Goal: Obtain resource: Obtain resource

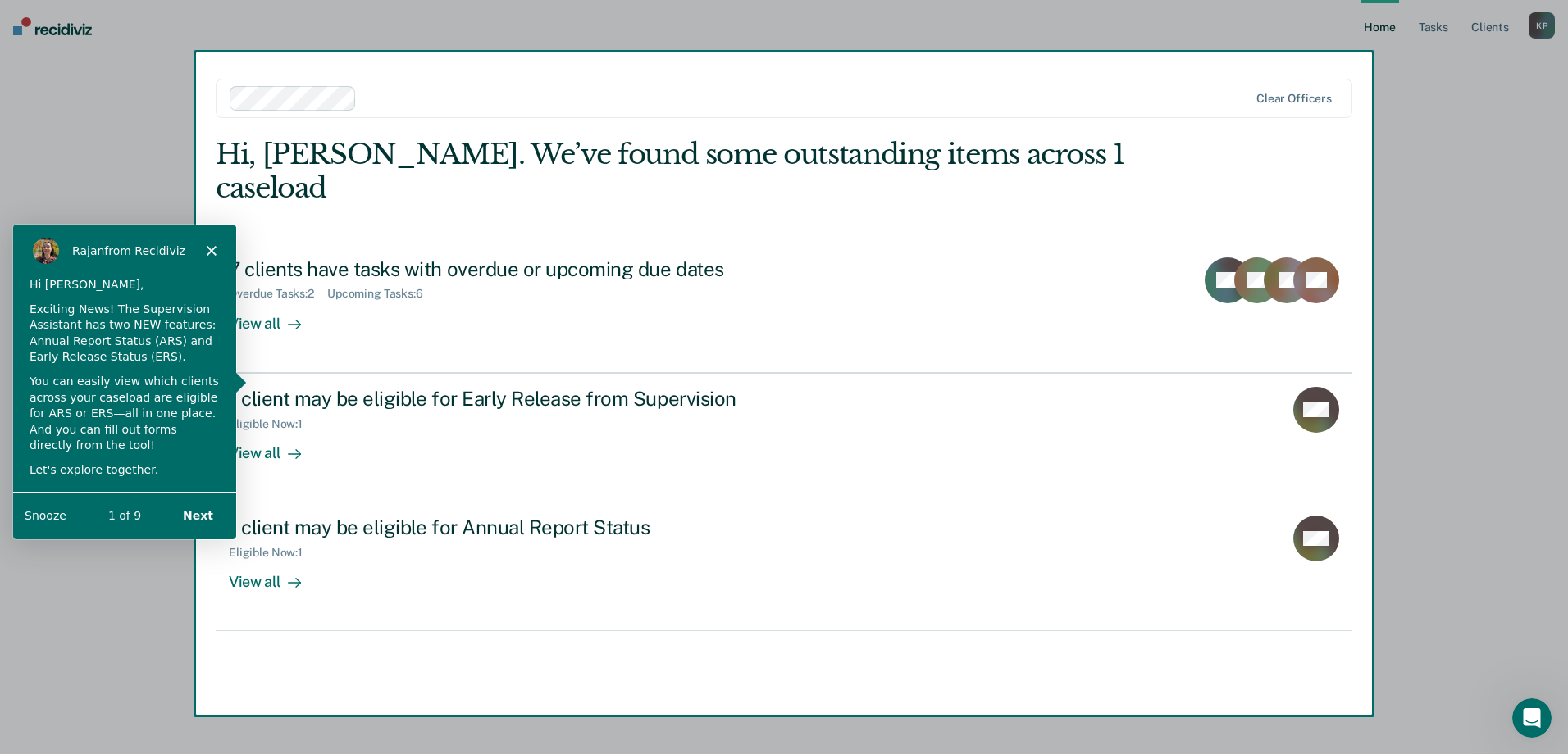
click at [206, 511] on button "Next" at bounding box center [197, 513] width 63 height 33
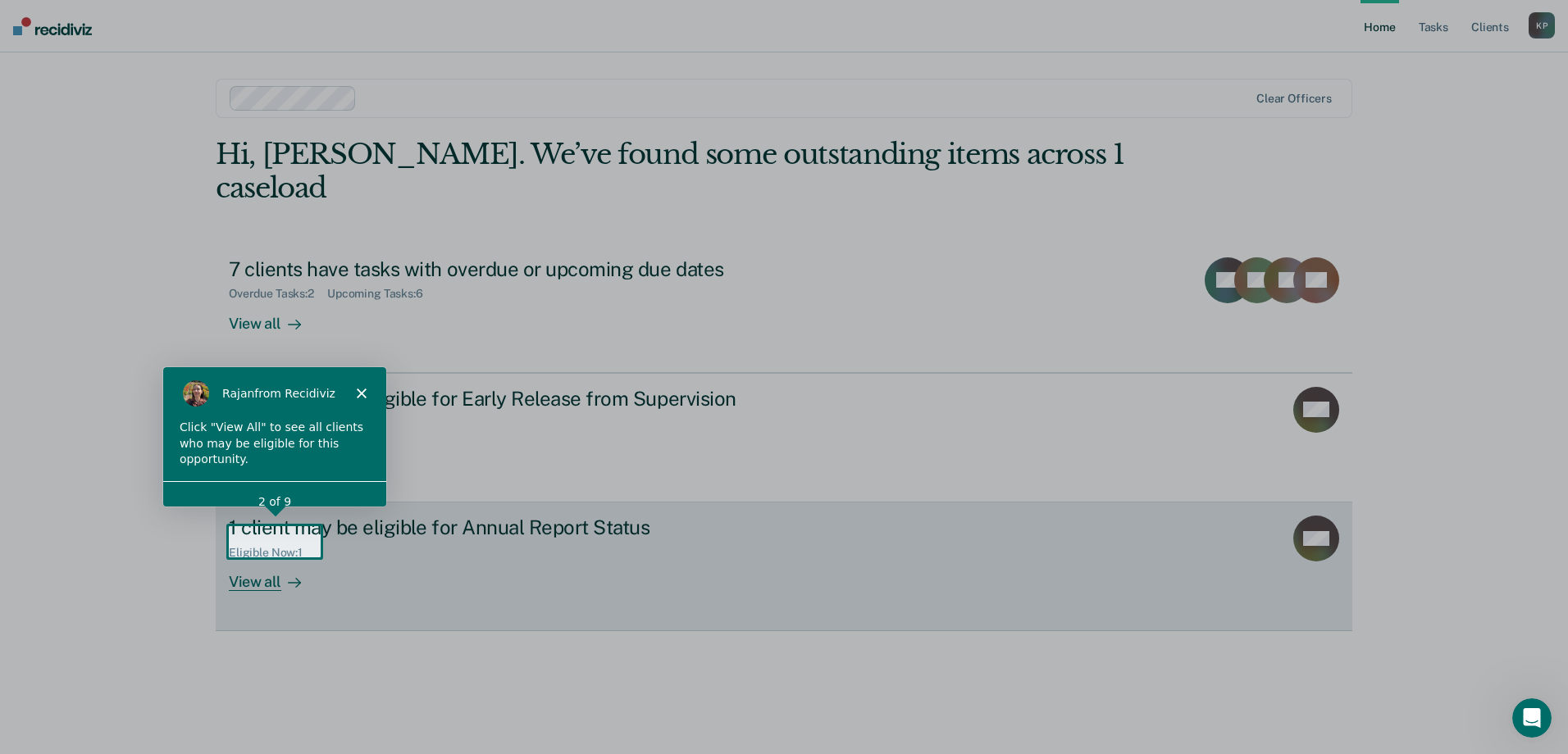
click at [282, 573] on div at bounding box center [291, 582] width 20 height 19
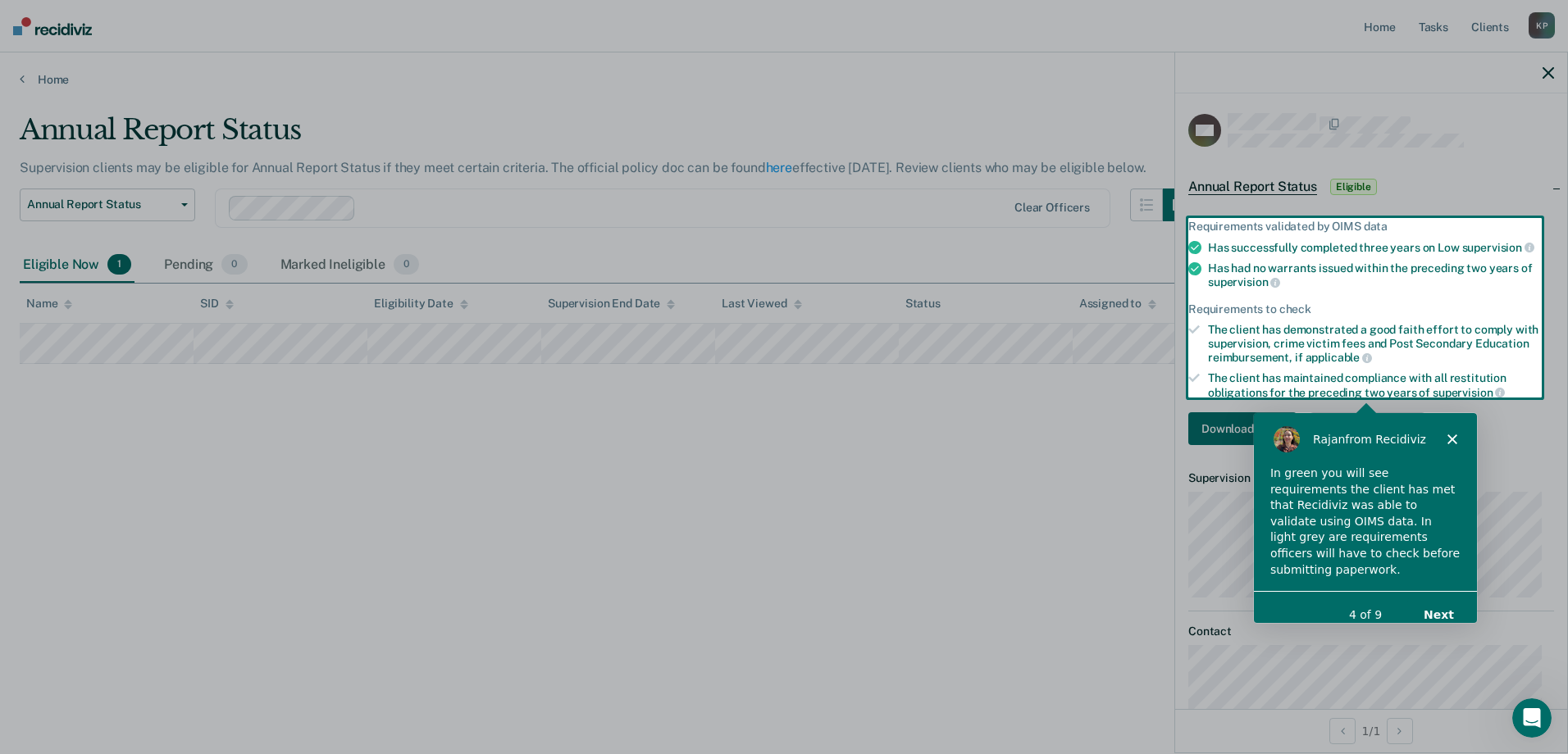
click at [1436, 603] on button "Next" at bounding box center [1436, 613] width 63 height 33
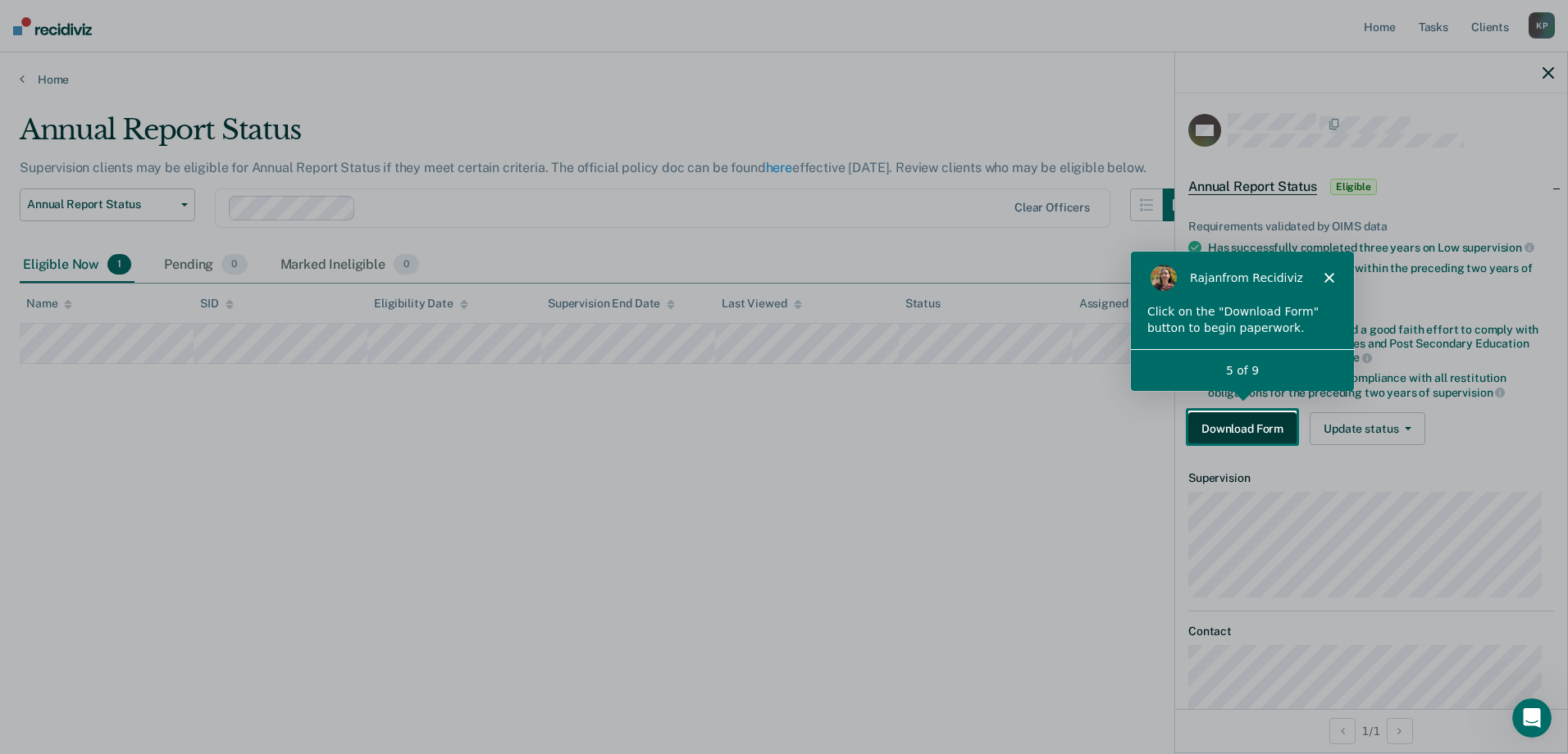
click at [1237, 431] on button "Download Form" at bounding box center [1242, 429] width 108 height 32
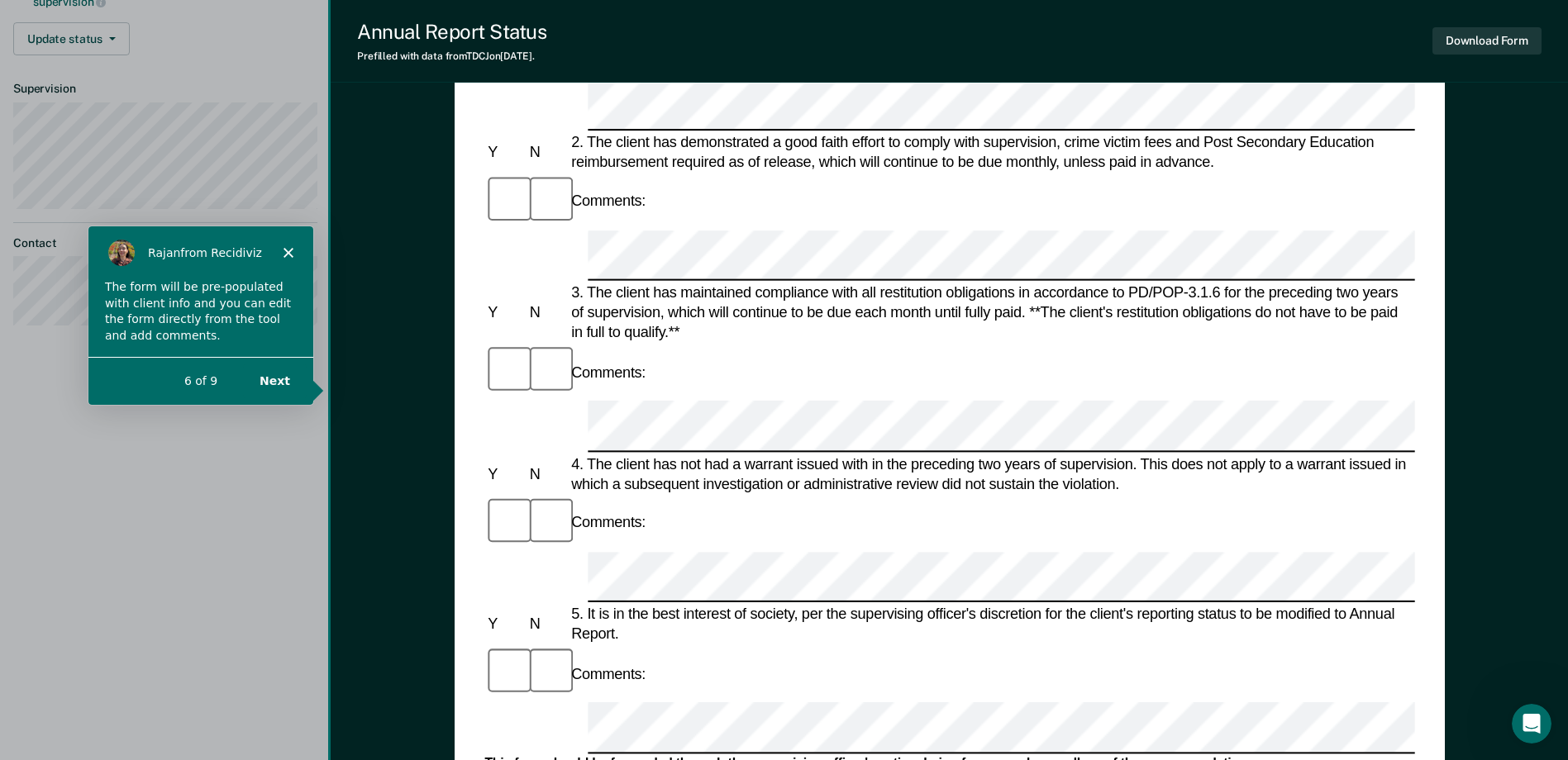
scroll to position [532, 0]
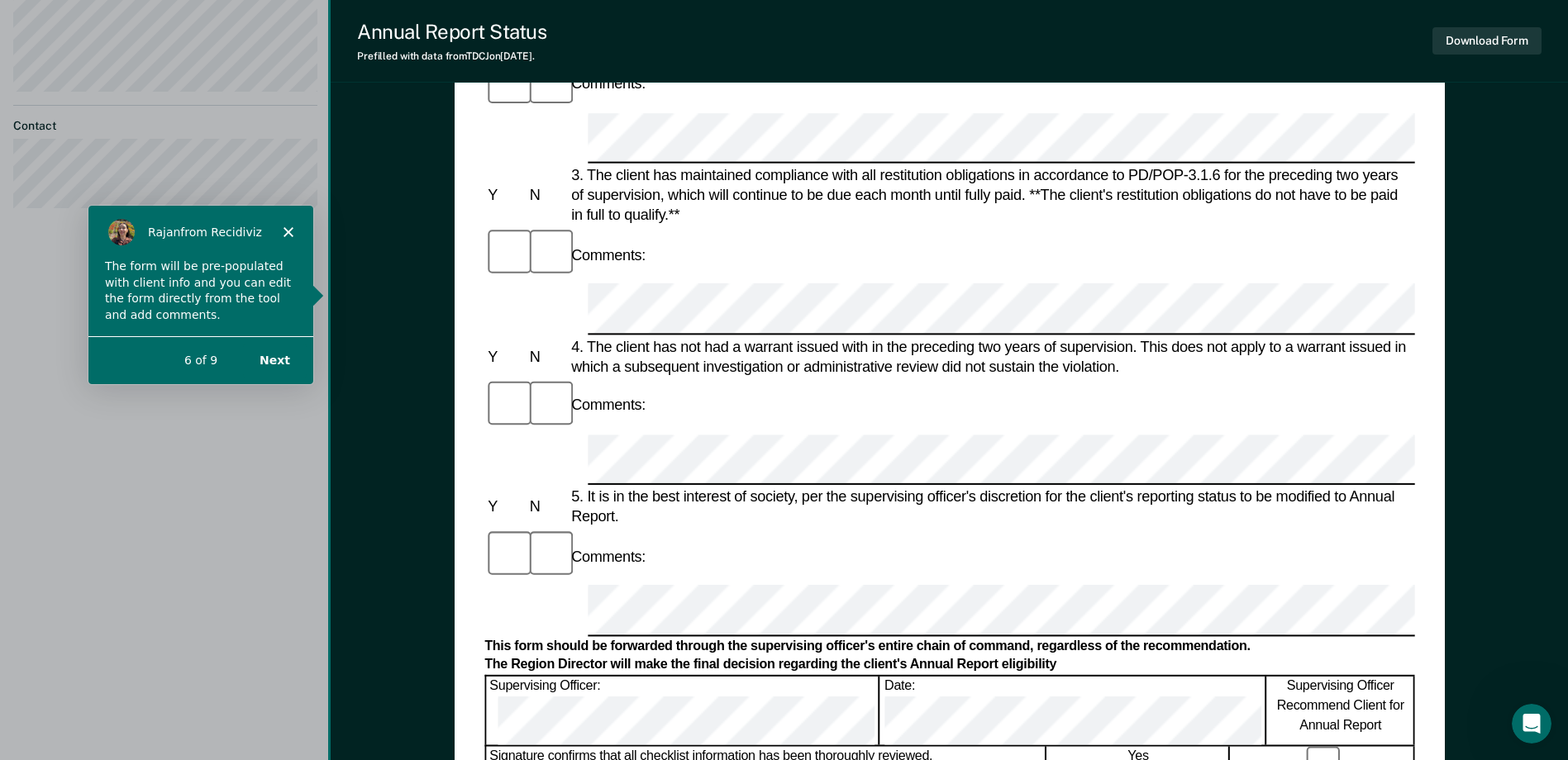
click at [289, 365] on button "Next" at bounding box center [274, 360] width 64 height 34
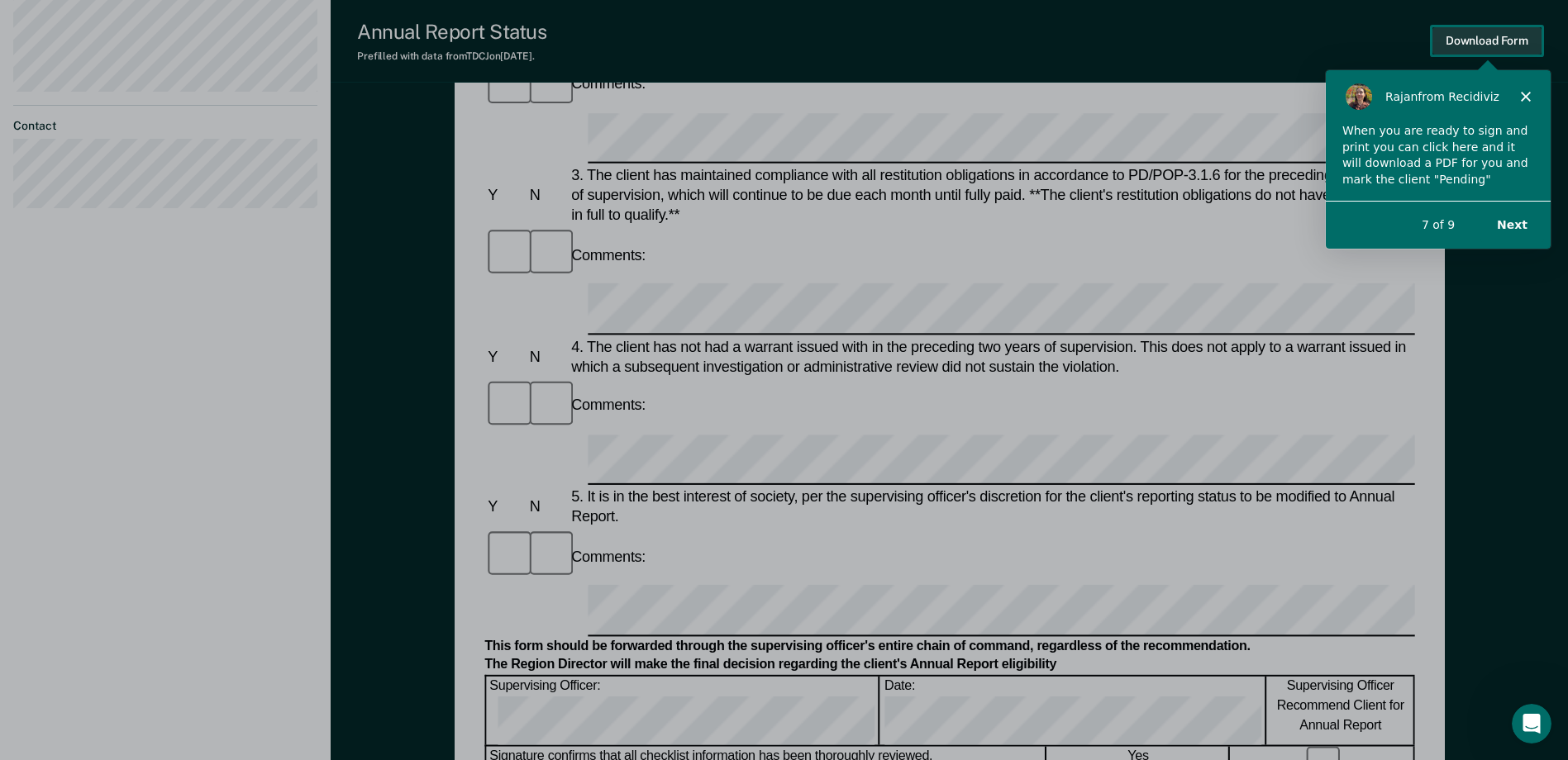
scroll to position [0, 0]
click at [1508, 224] on button "Next" at bounding box center [1512, 222] width 64 height 34
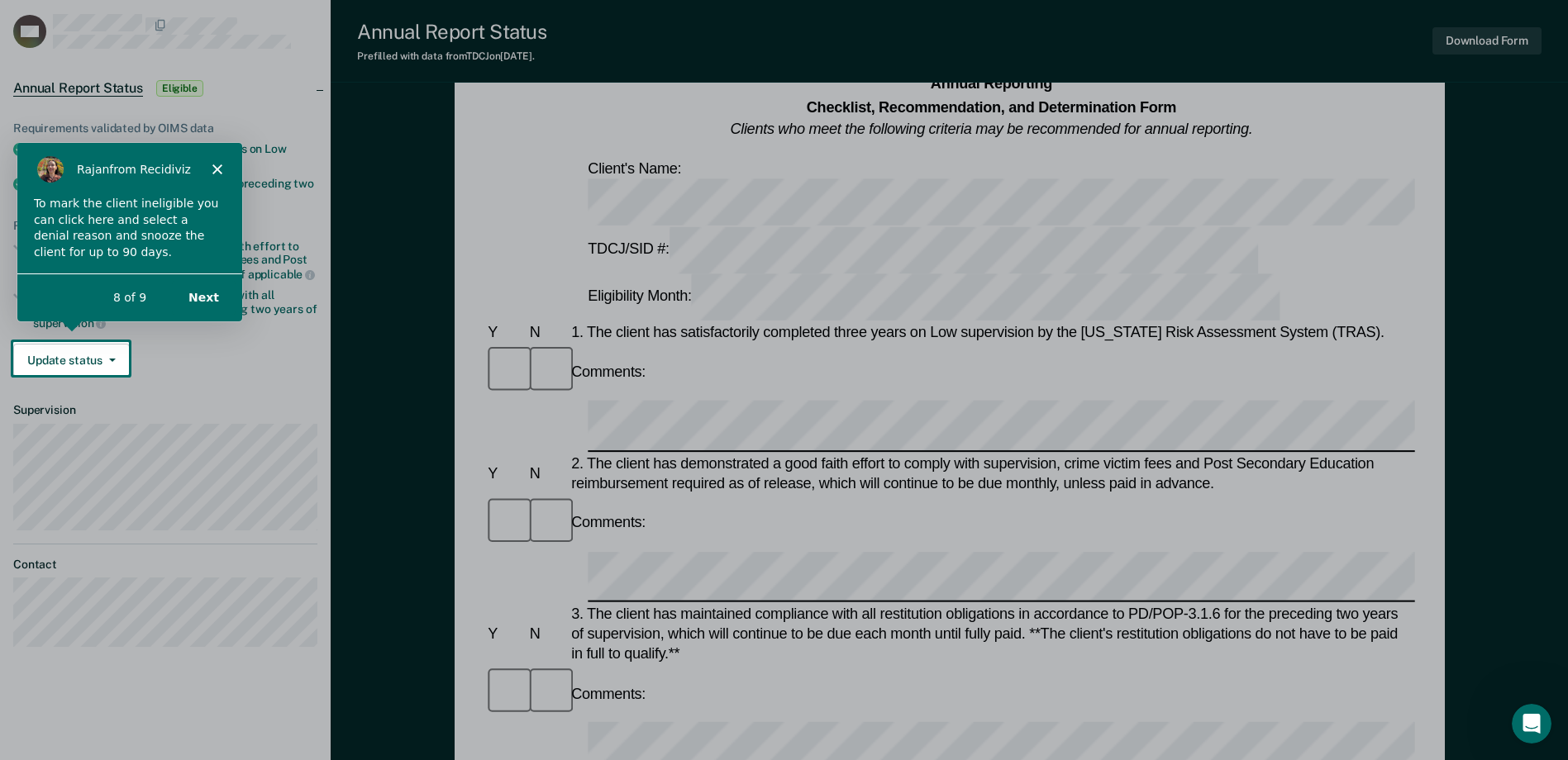
scroll to position [72, 0]
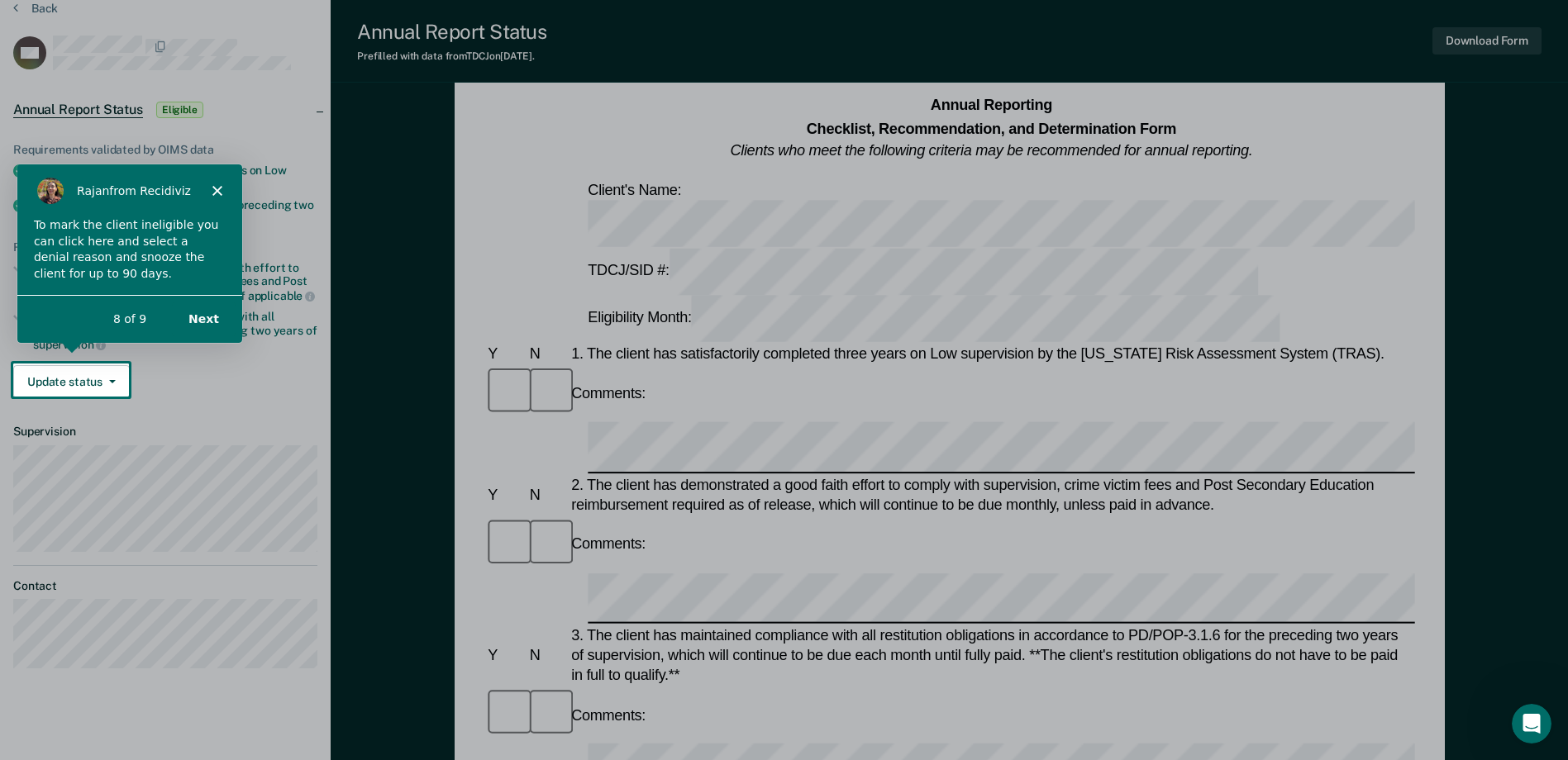
click at [203, 325] on button "Next" at bounding box center [203, 318] width 64 height 34
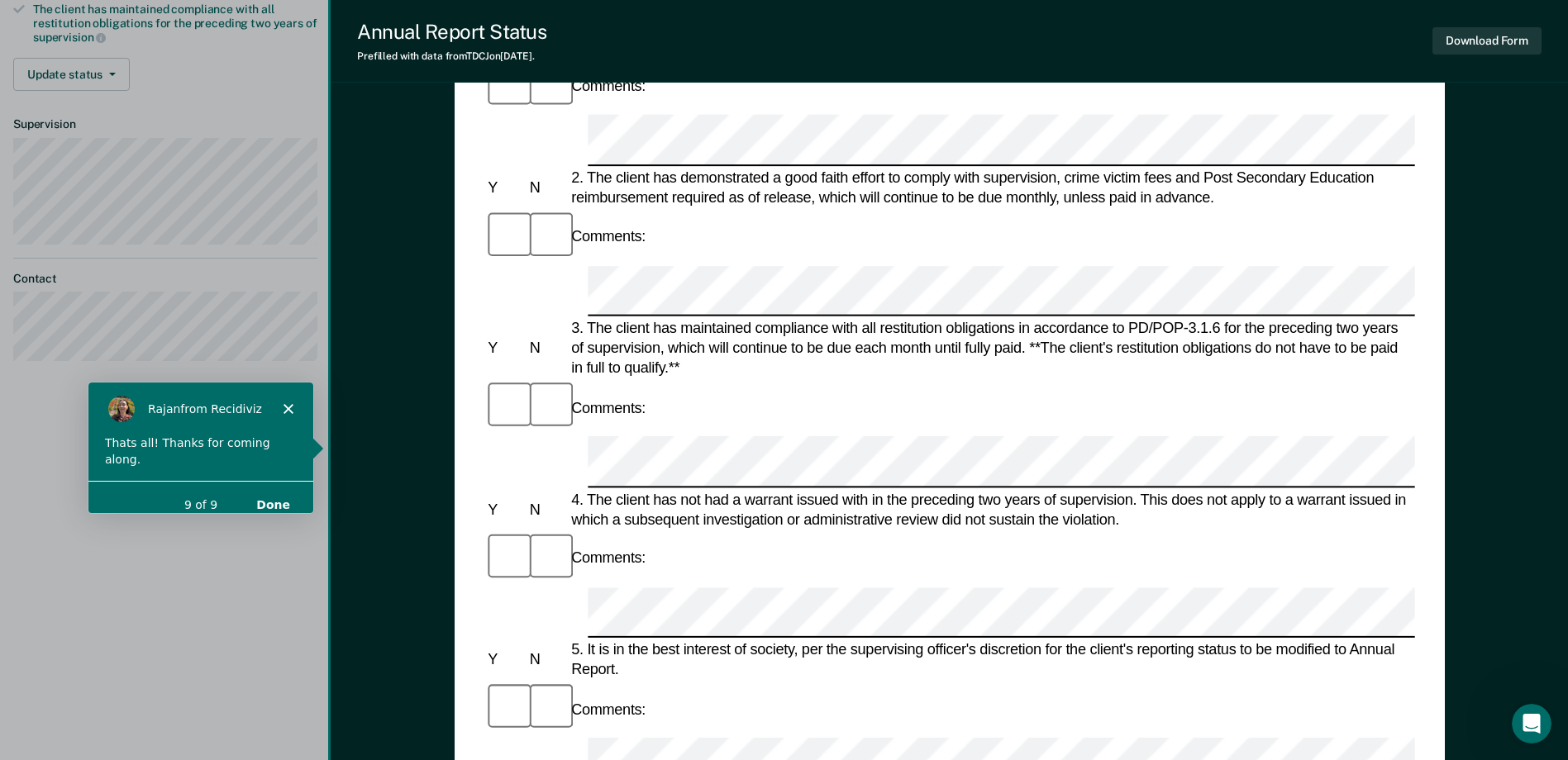
scroll to position [449, 0]
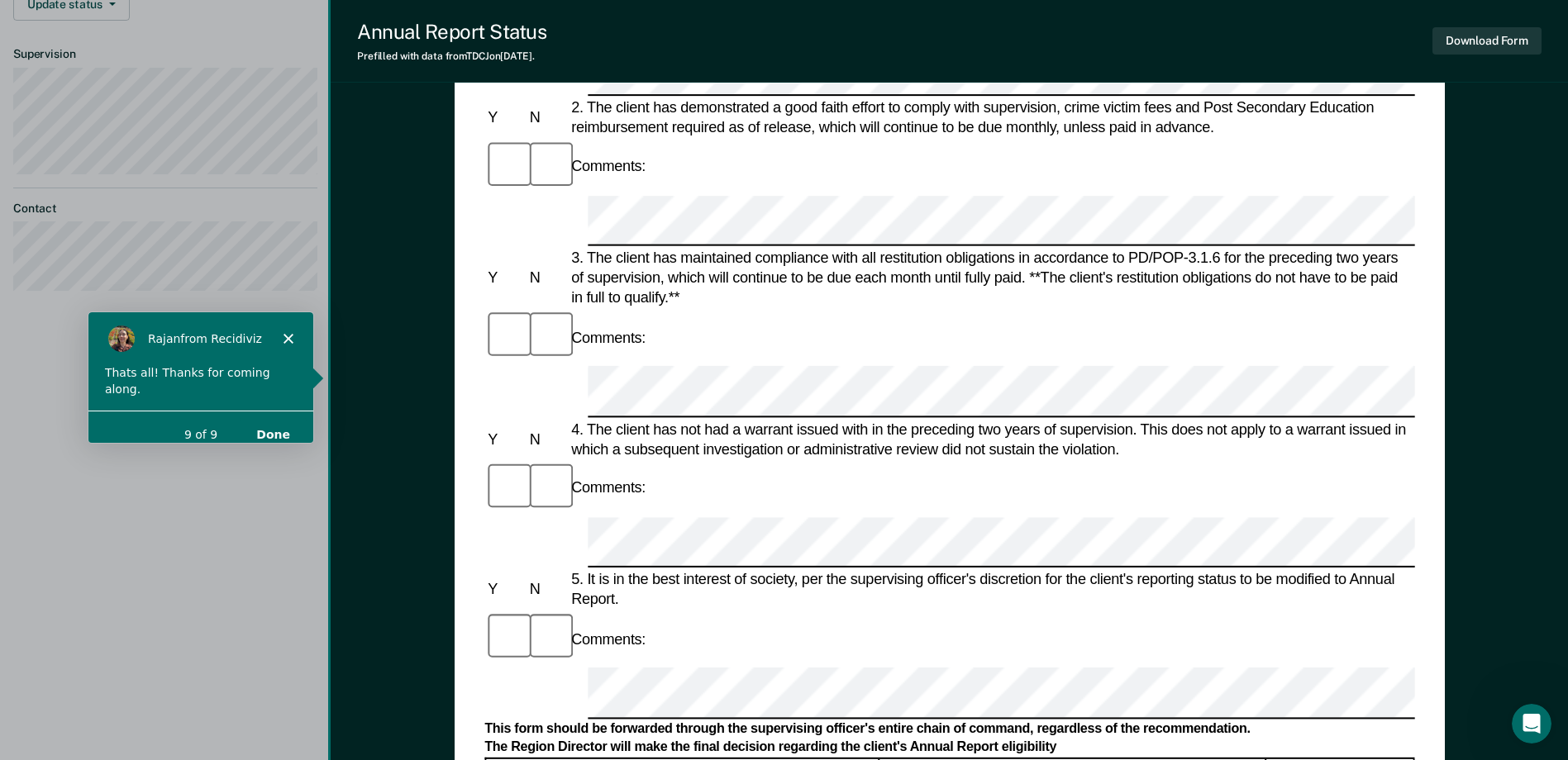
click at [272, 419] on button "Done" at bounding box center [273, 433] width 67 height 34
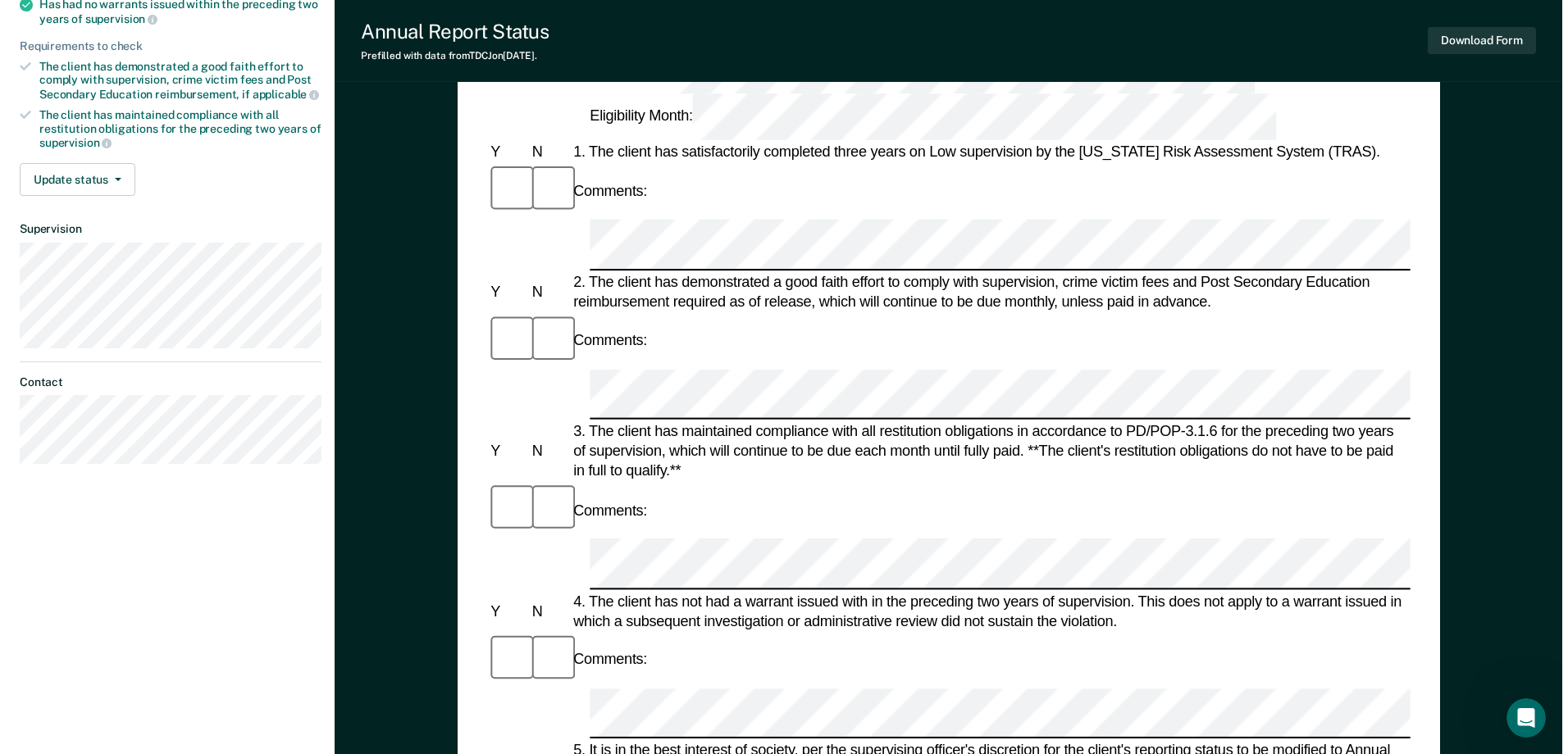
scroll to position [0, 0]
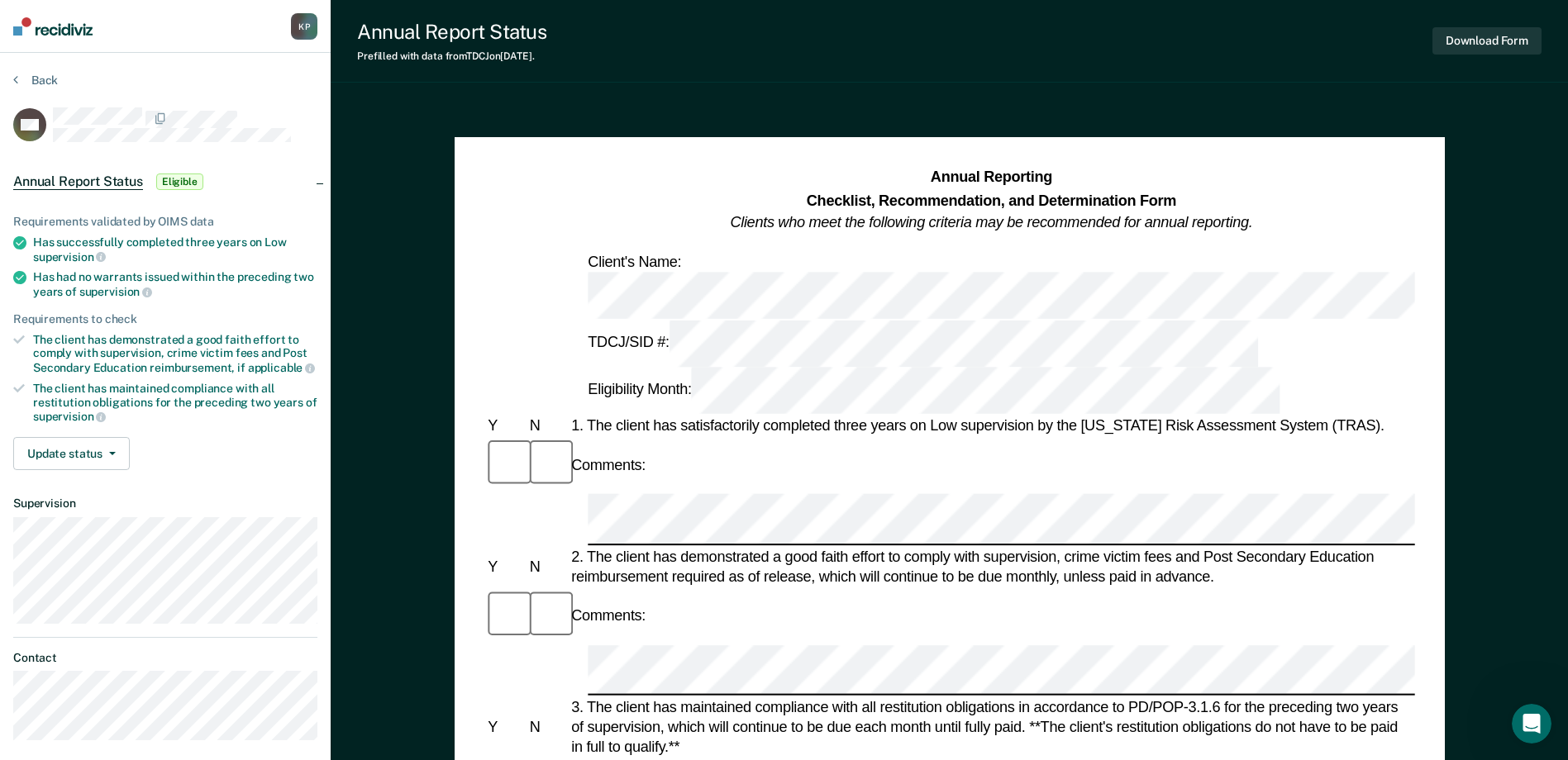
click at [298, 30] on div "K P" at bounding box center [303, 26] width 26 height 26
click at [217, 68] on link "Profile" at bounding box center [237, 66] width 133 height 14
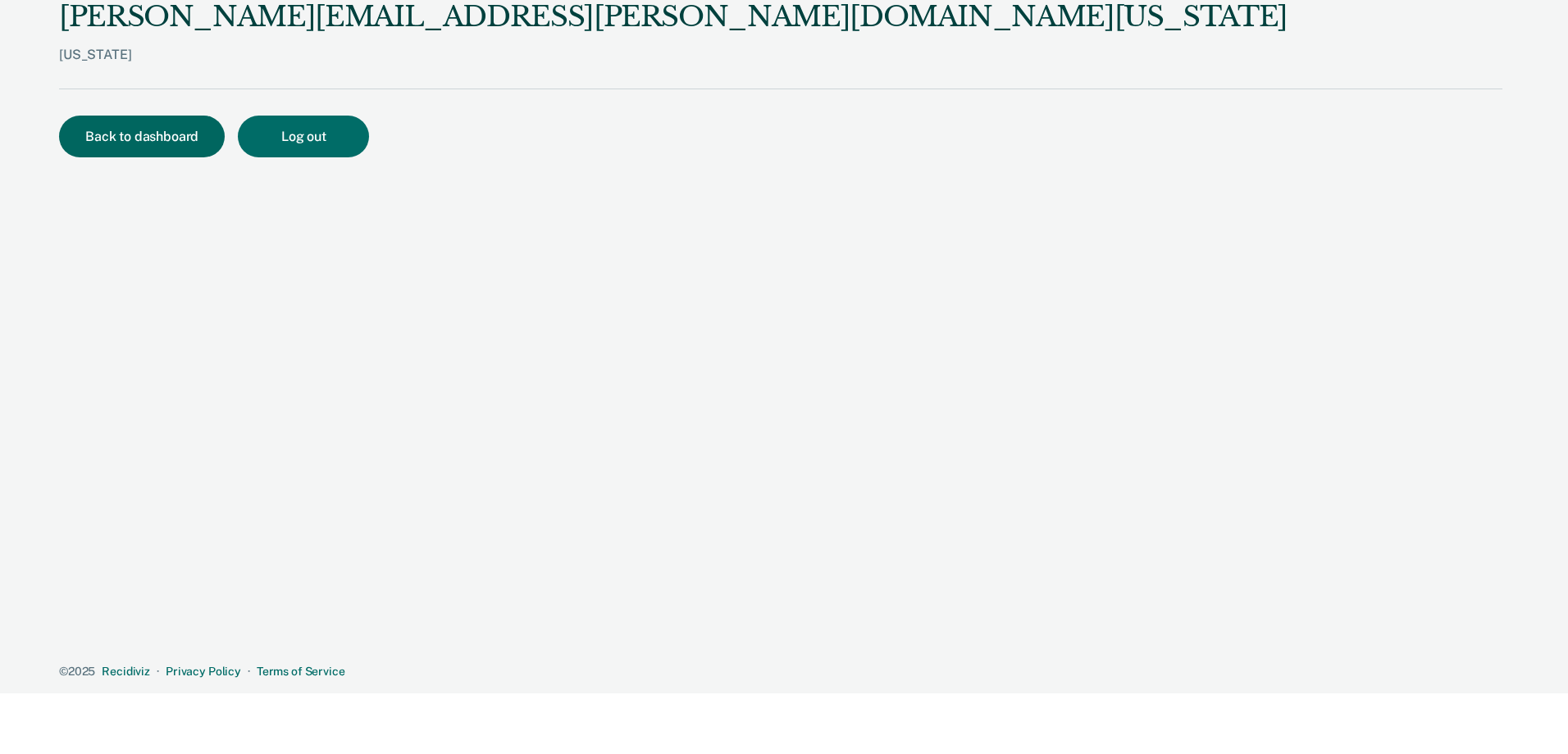
click at [169, 141] on button "Back to dashboard" at bounding box center [142, 136] width 166 height 41
